Goal: Task Accomplishment & Management: Manage account settings

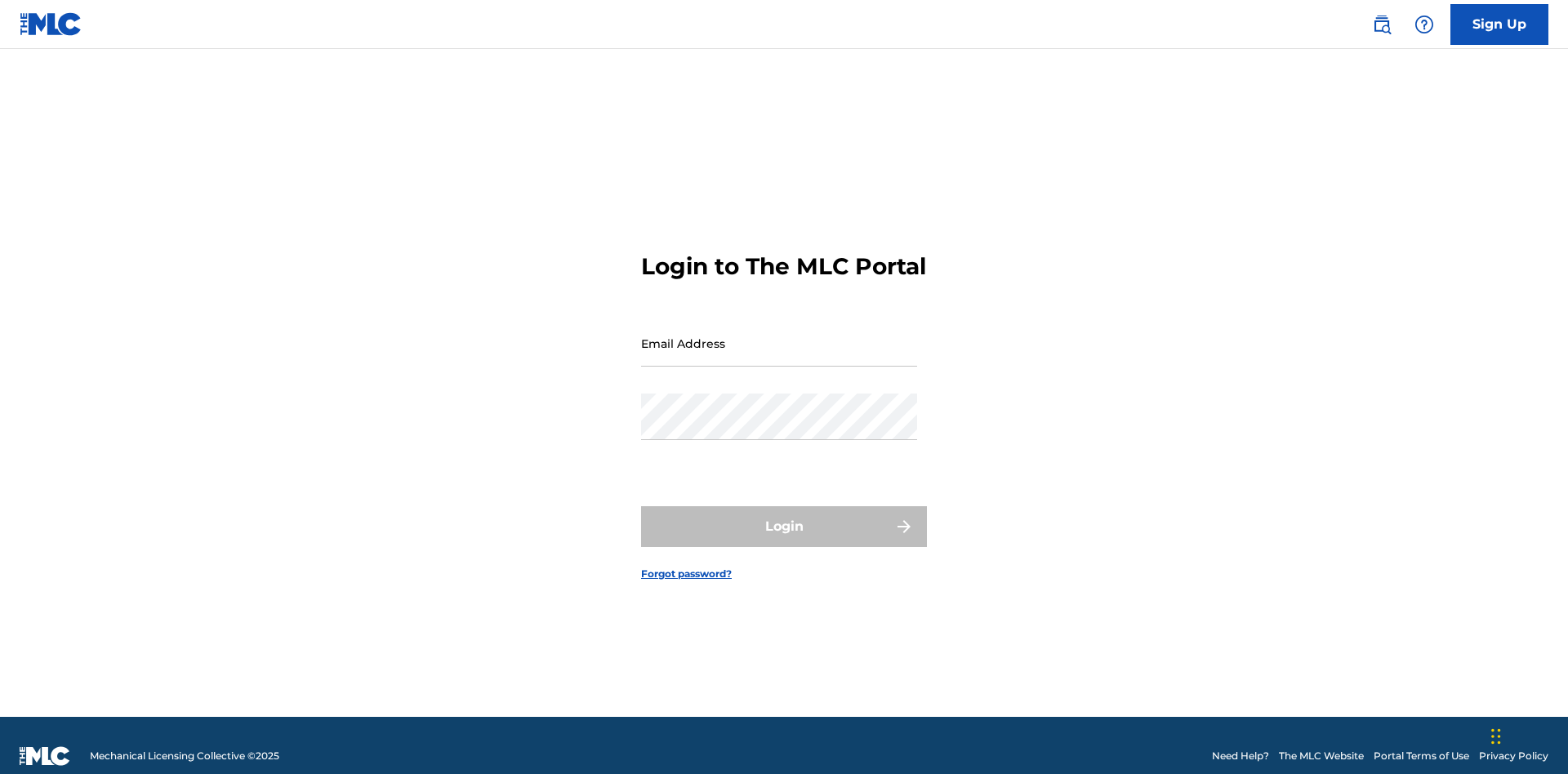
scroll to position [22, 0]
click at [779, 336] on input "Email Address" at bounding box center [779, 343] width 276 height 46
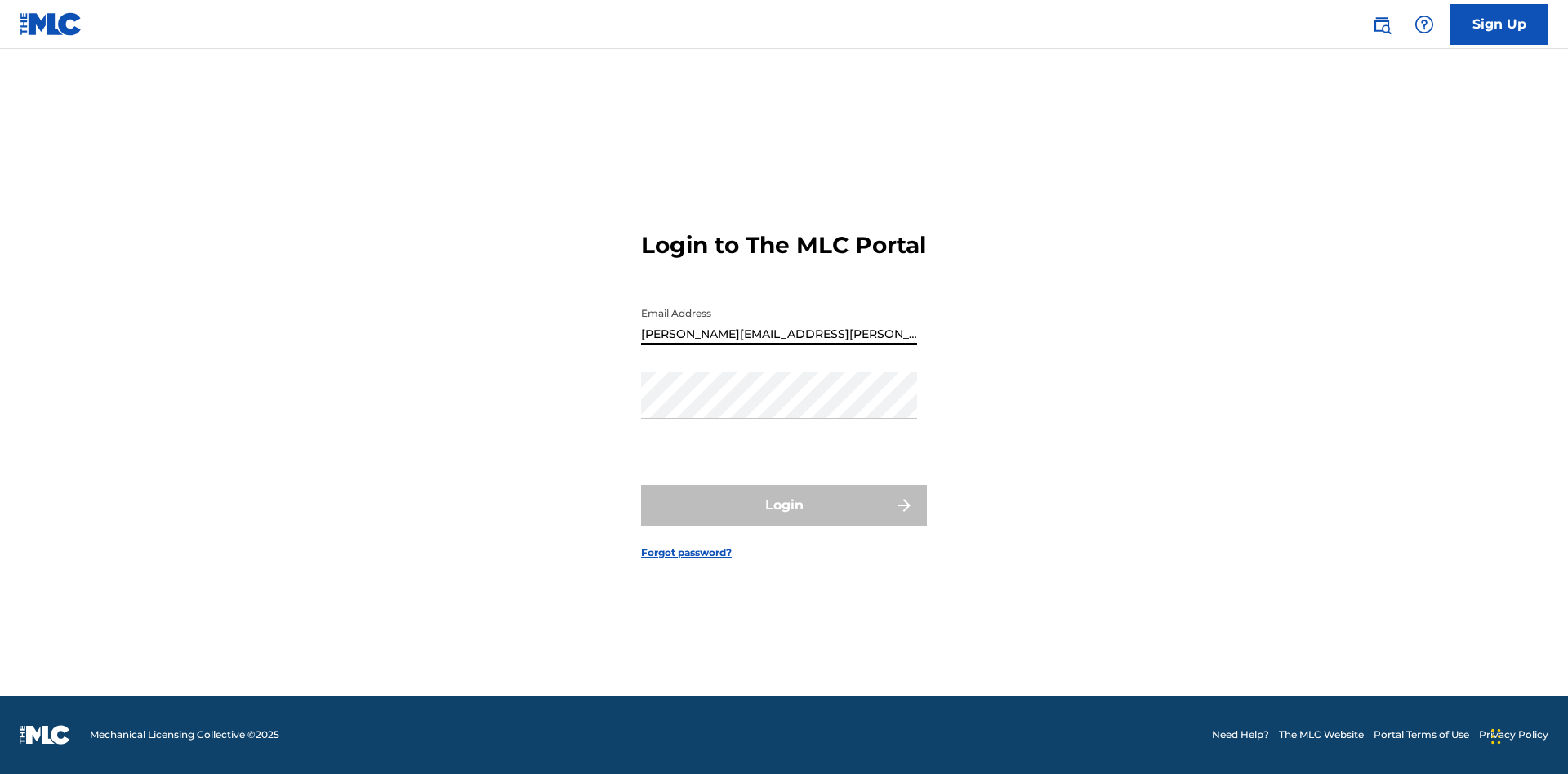
type input "Krystal.Ribble@themlc.com"
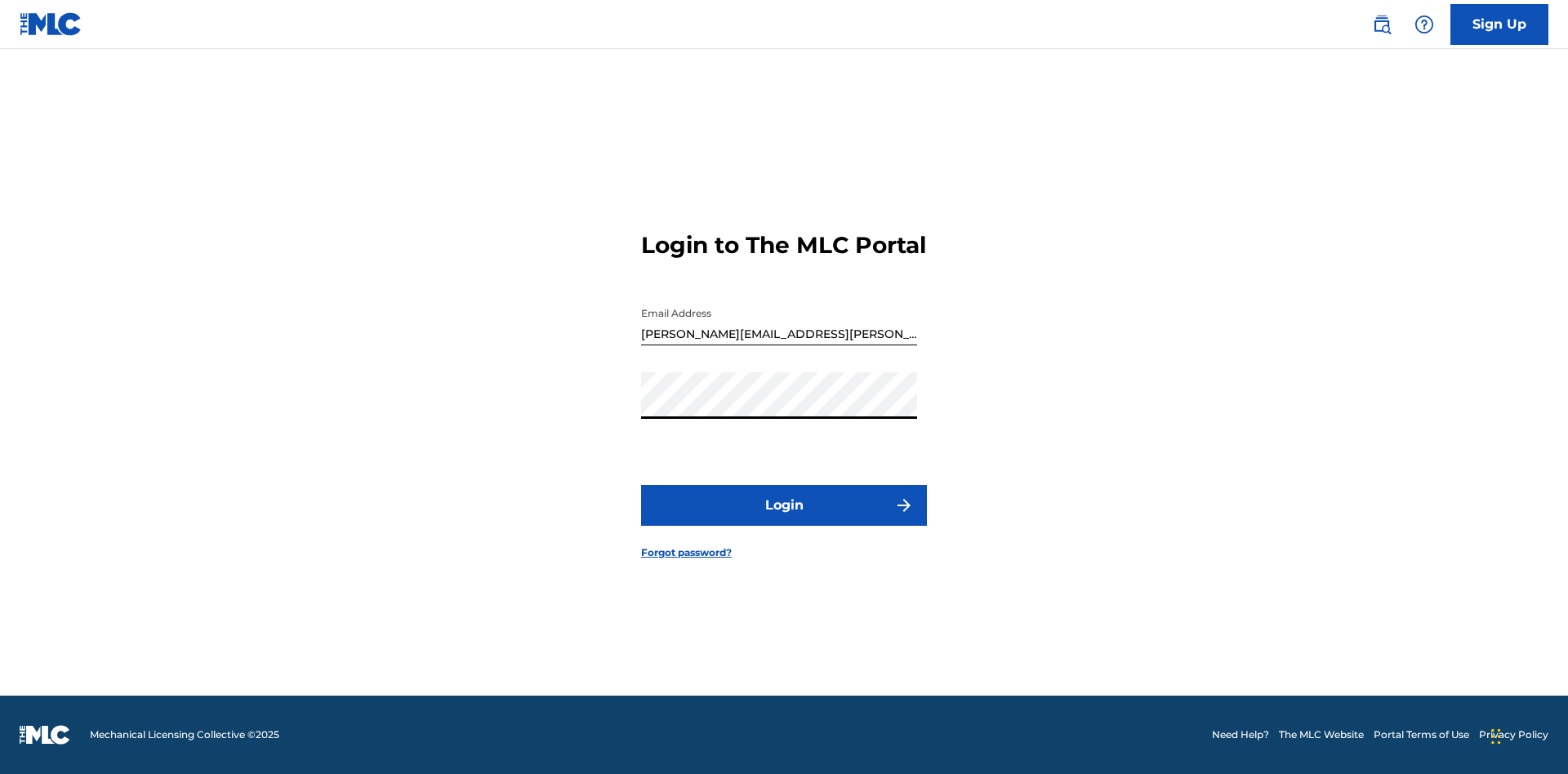
click at [784, 519] on button "Login" at bounding box center [783, 504] width 285 height 40
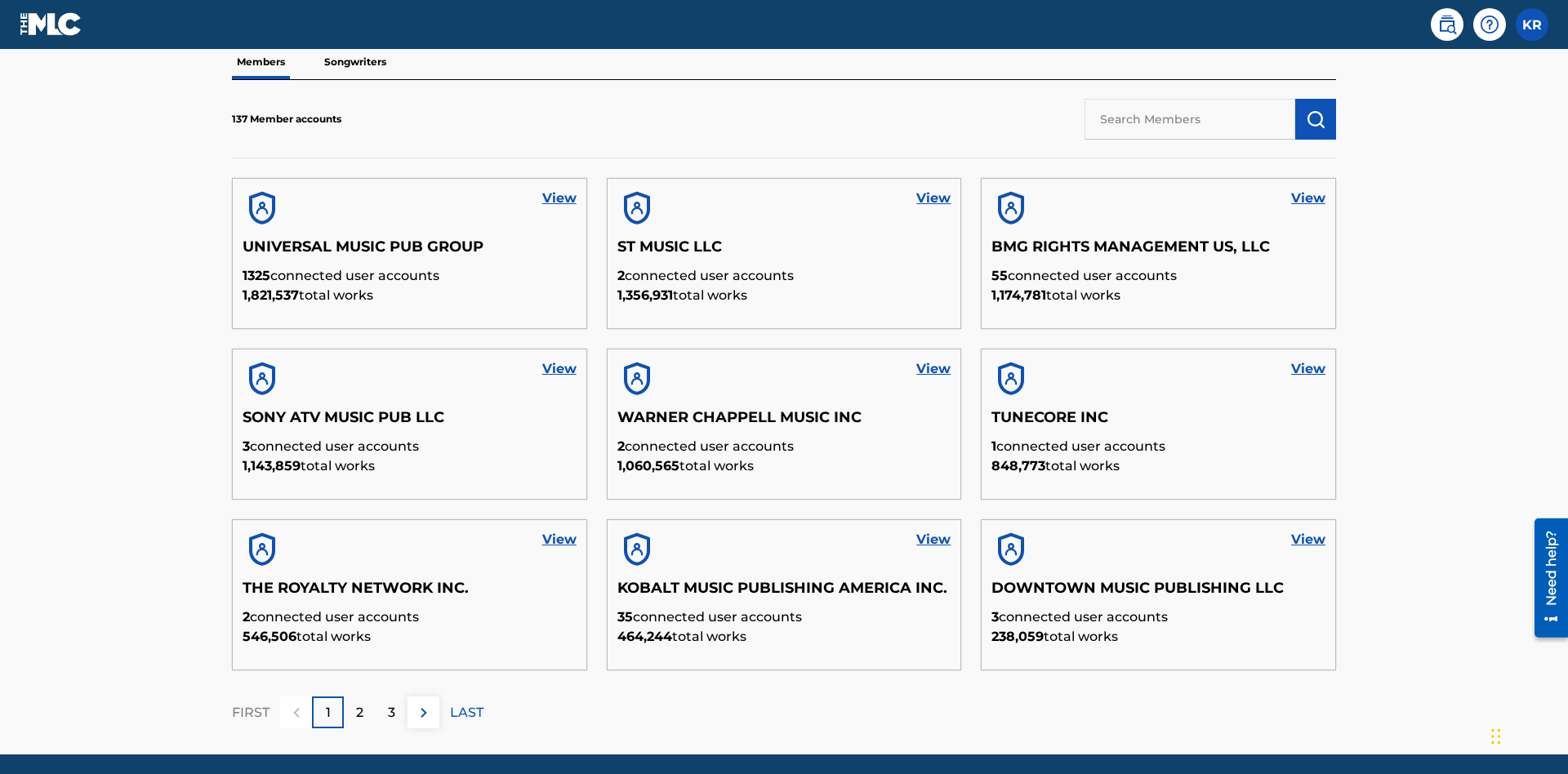
click at [1190, 118] on input "text" at bounding box center [1189, 118] width 210 height 40
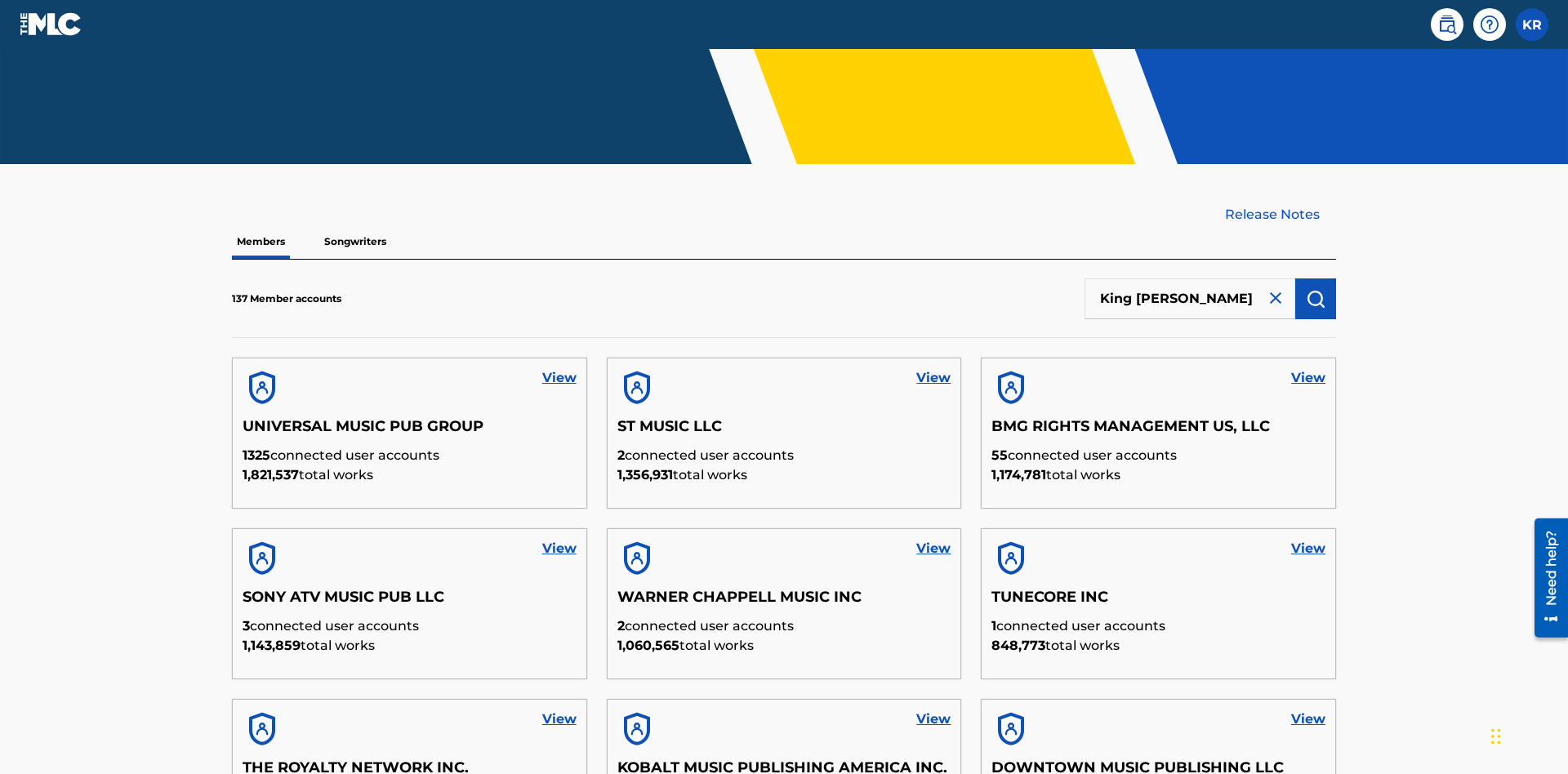
type input "King McTesterson"
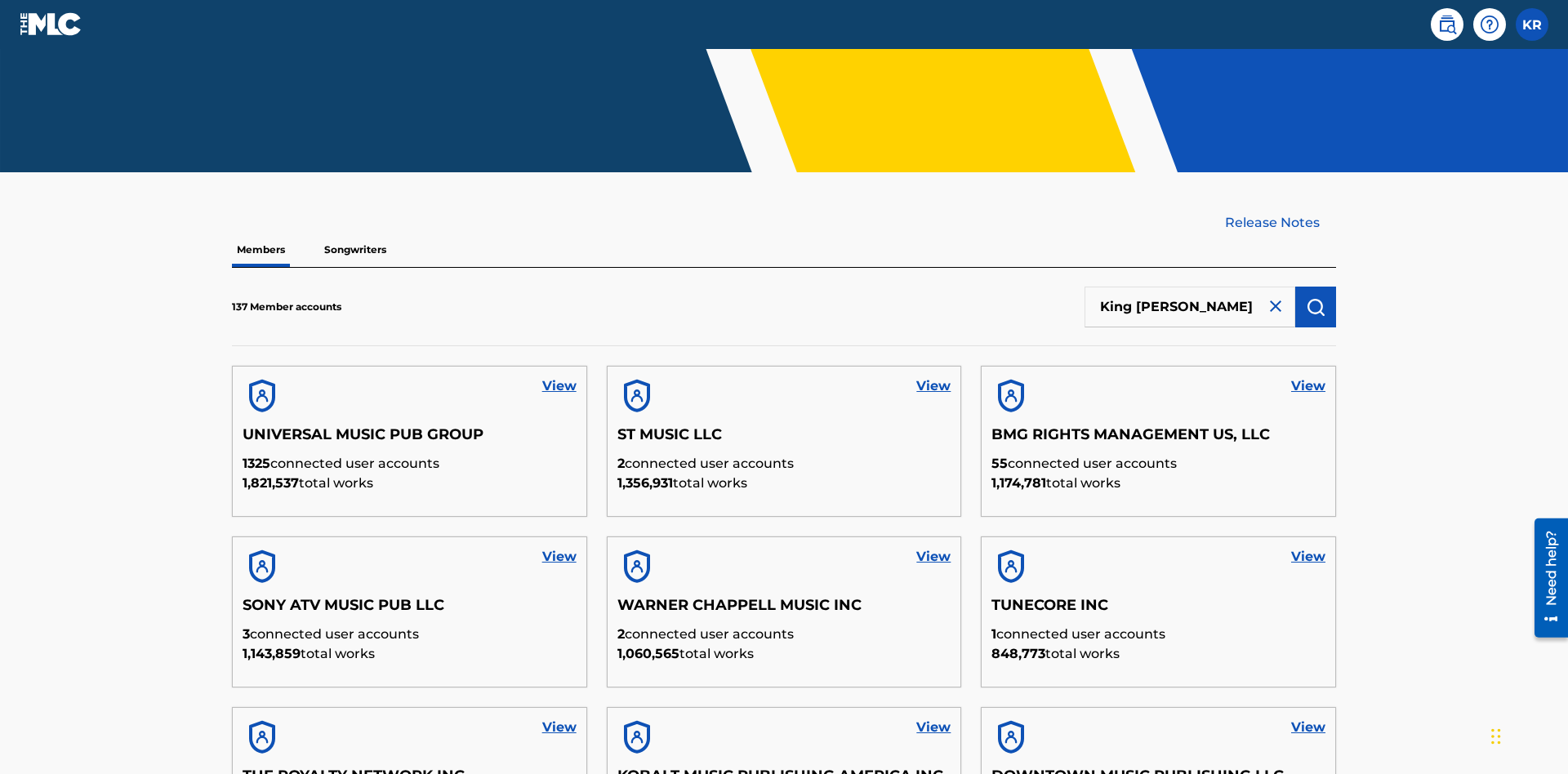
click at [1315, 297] on img "submit" at bounding box center [1315, 307] width 20 height 20
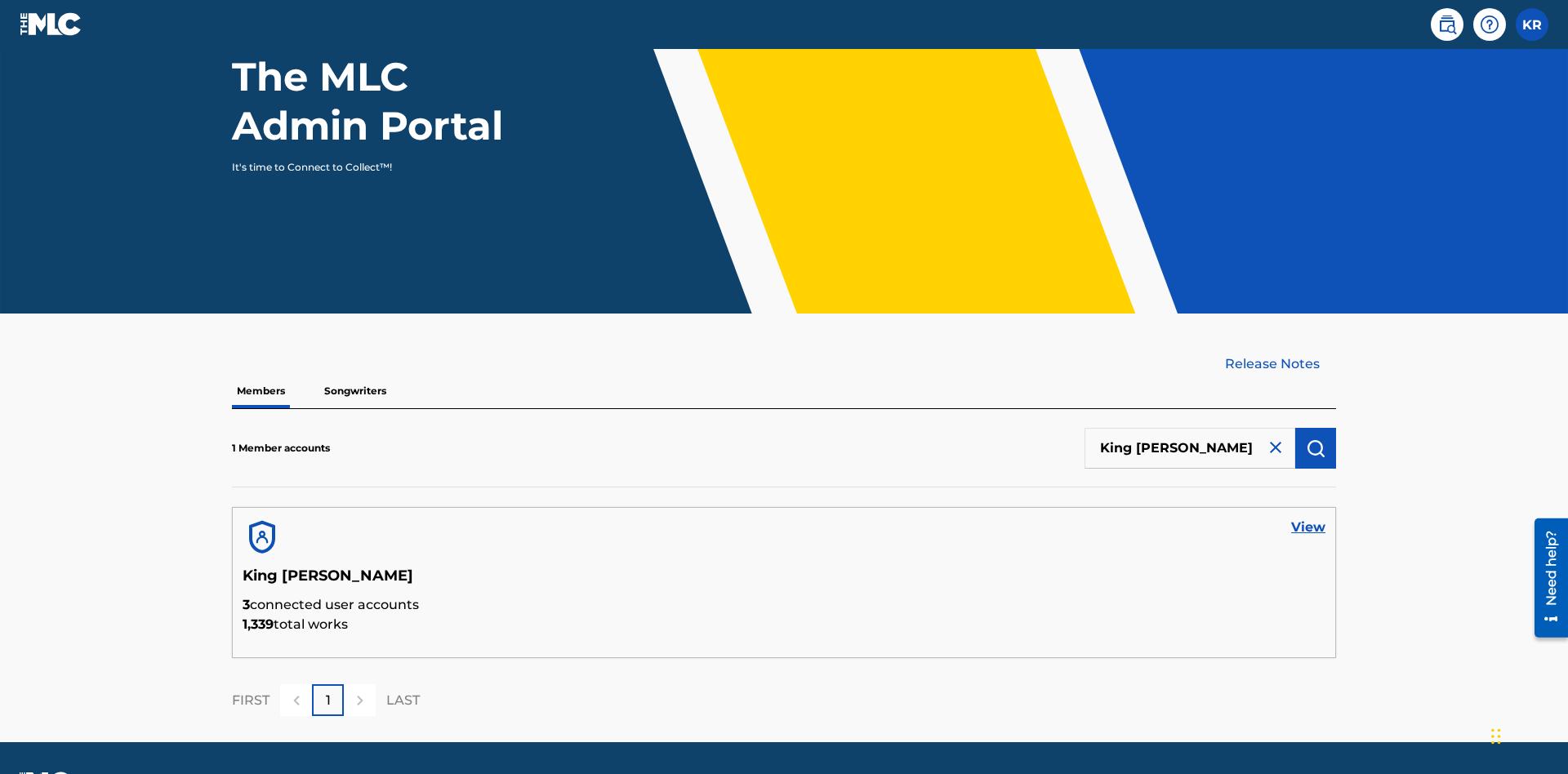
click at [1308, 517] on link "View" at bounding box center [1307, 527] width 35 height 20
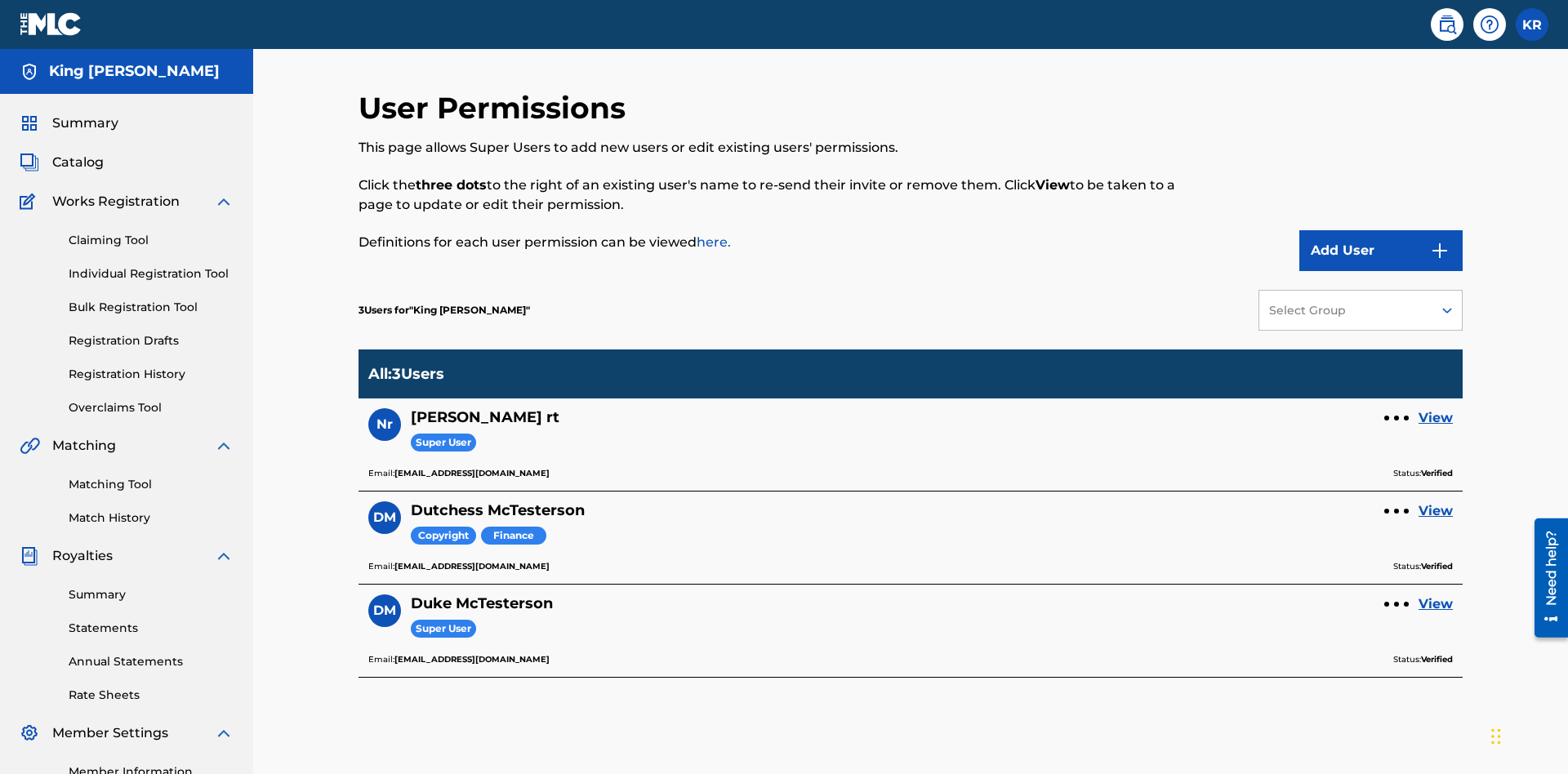
click at [1396, 416] on div at bounding box center [1396, 418] width 5 height 5
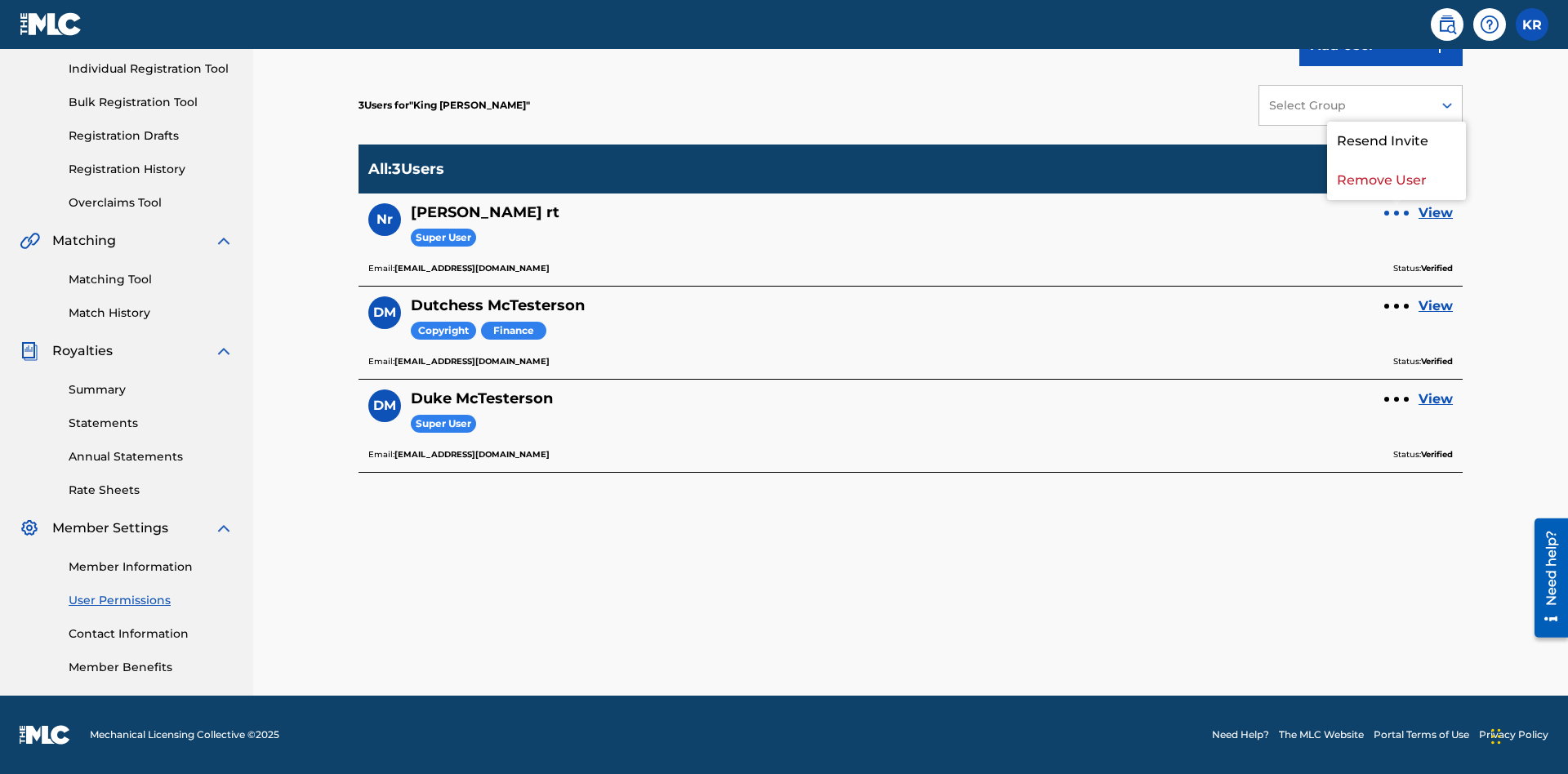
click at [1396, 181] on p "Remove User" at bounding box center [1396, 181] width 139 height 39
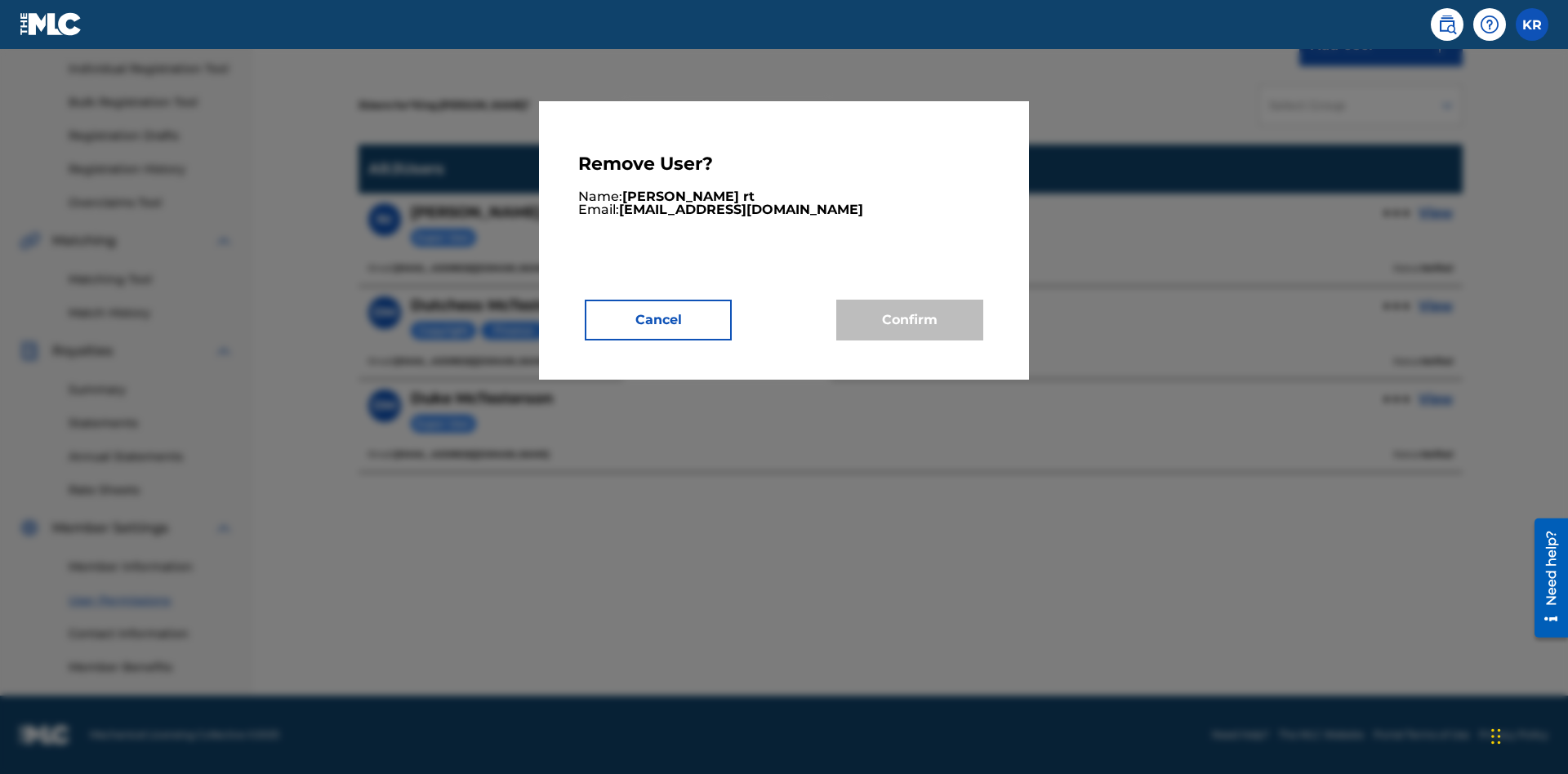
click at [659, 319] on button "Cancel" at bounding box center [658, 320] width 147 height 40
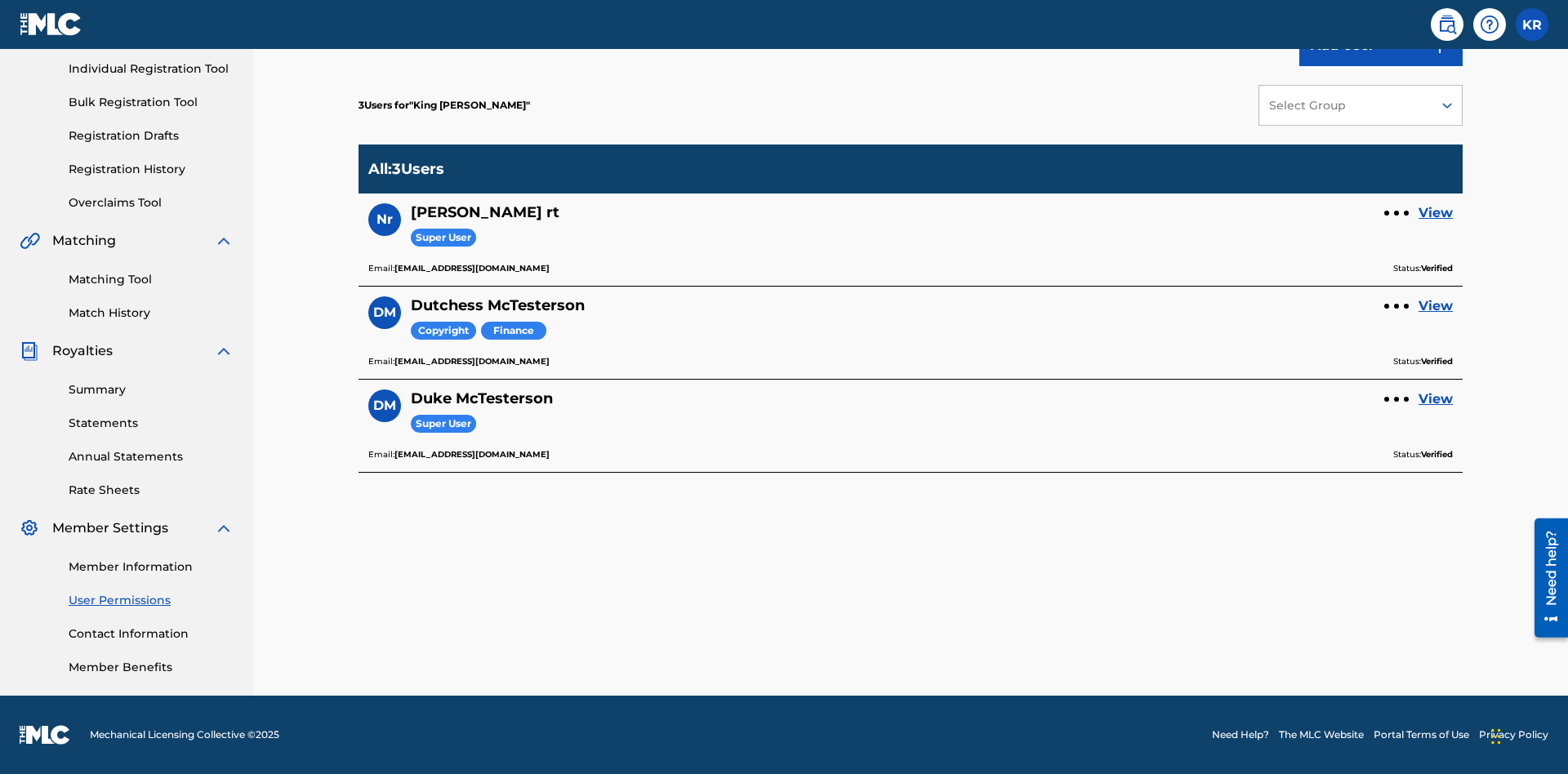
click at [1436, 213] on link "View" at bounding box center [1436, 213] width 35 height 20
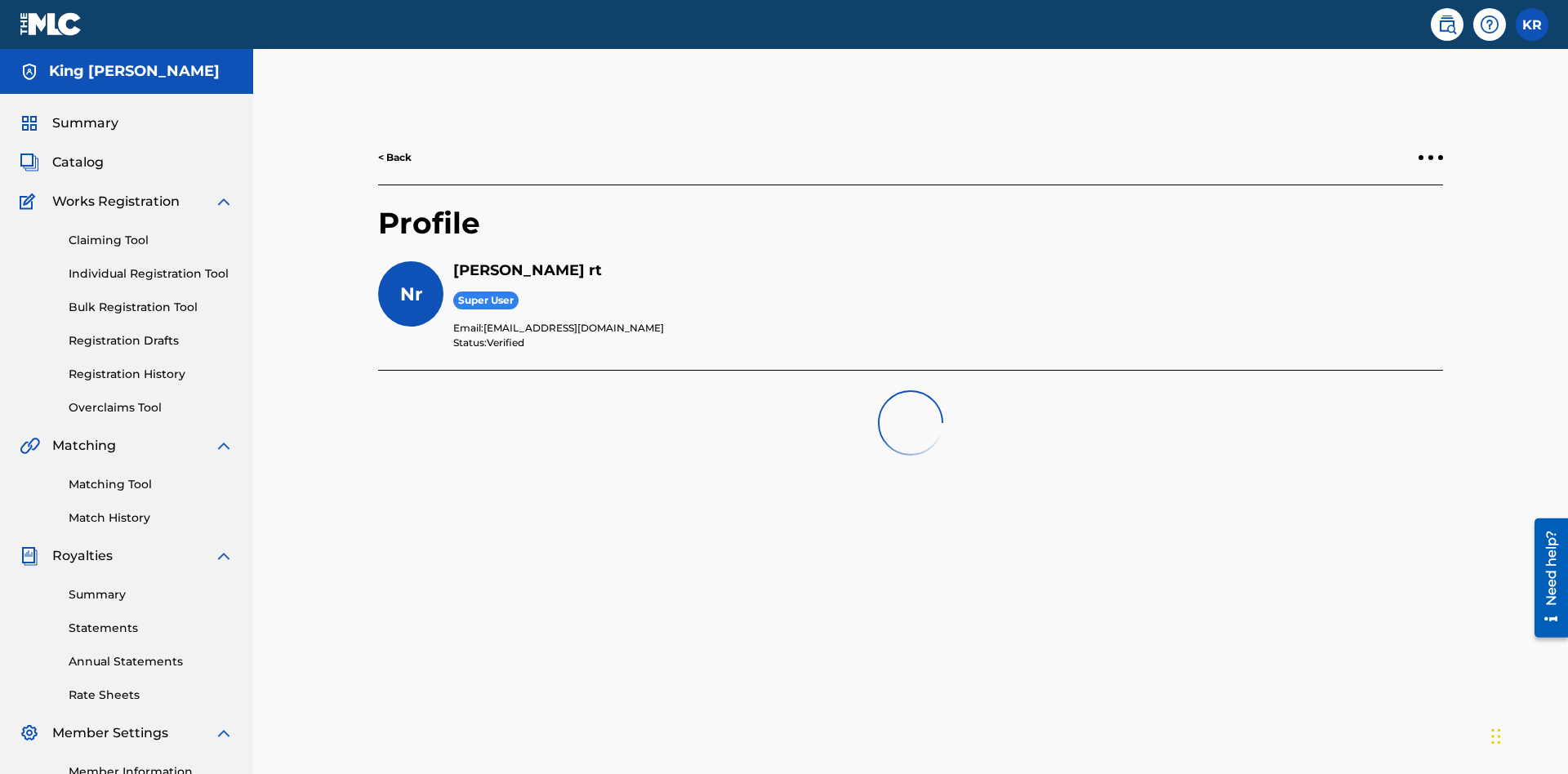
click at [1431, 155] on div at bounding box center [1430, 157] width 5 height 5
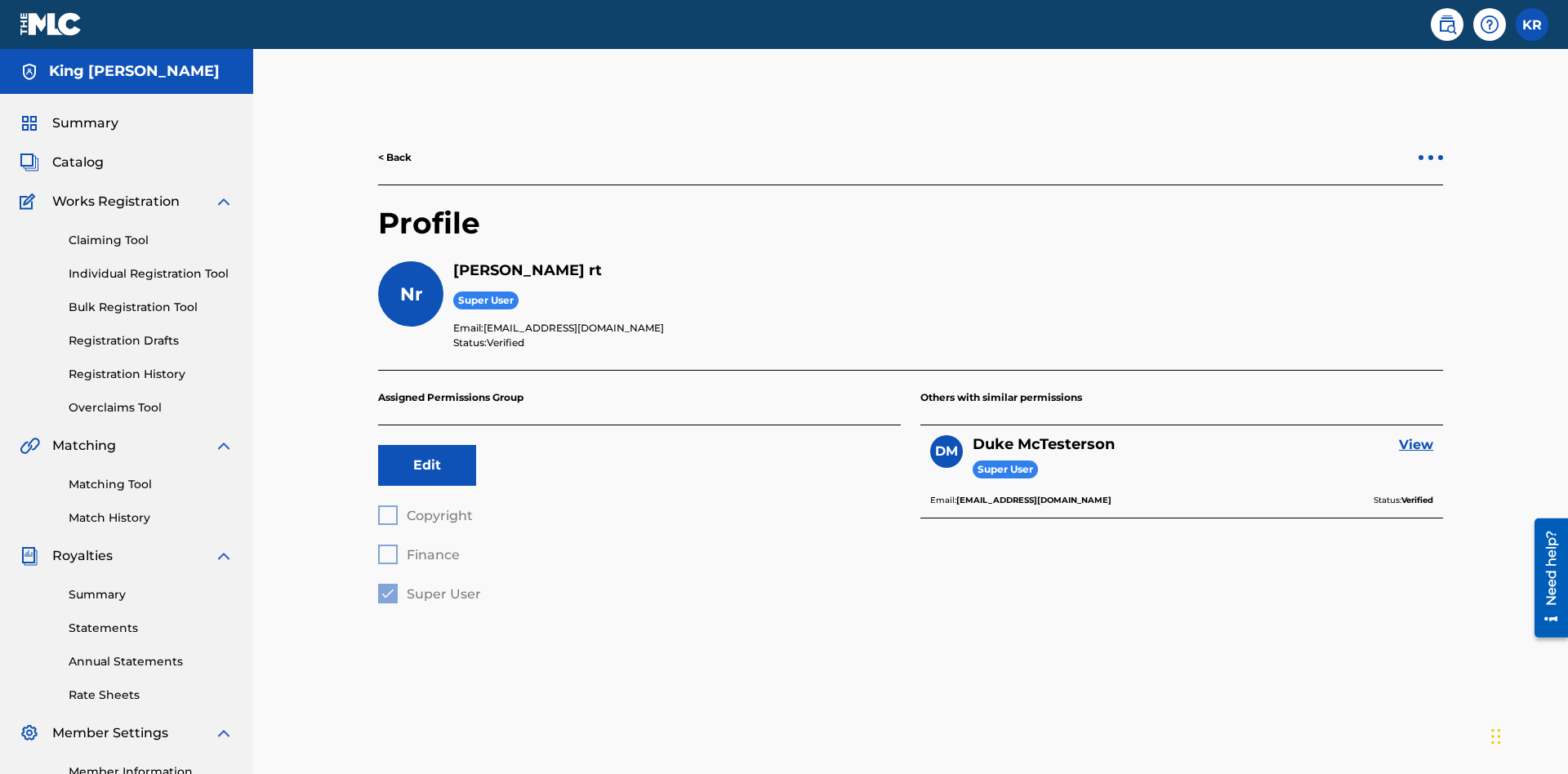
scroll to position [57, 0]
